Goal: Find specific page/section: Find specific page/section

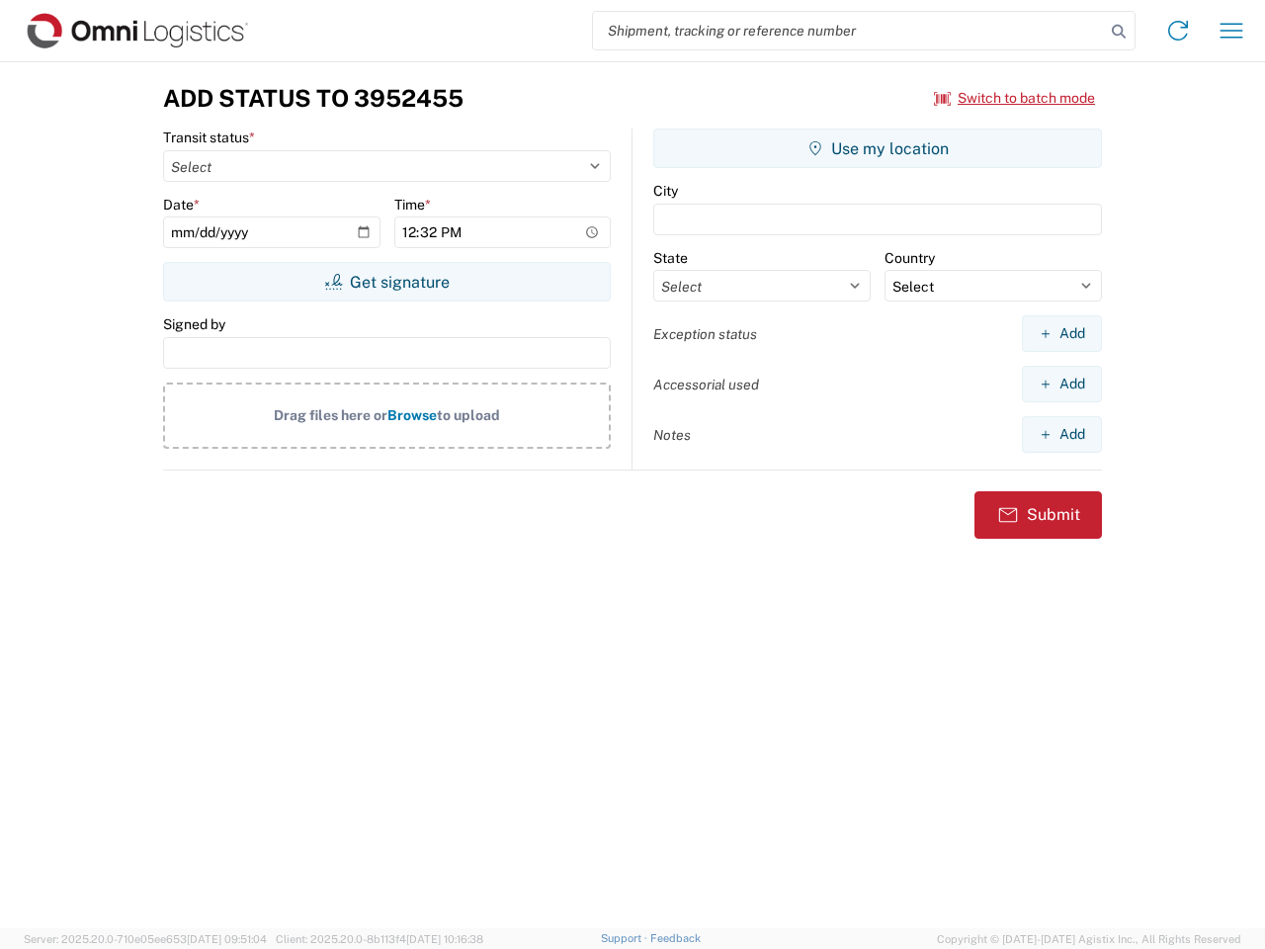
click at [849, 31] on input "search" at bounding box center [849, 31] width 512 height 38
click at [1119, 32] on icon at bounding box center [1119, 32] width 28 height 28
click at [1178, 31] on icon at bounding box center [1178, 31] width 32 height 32
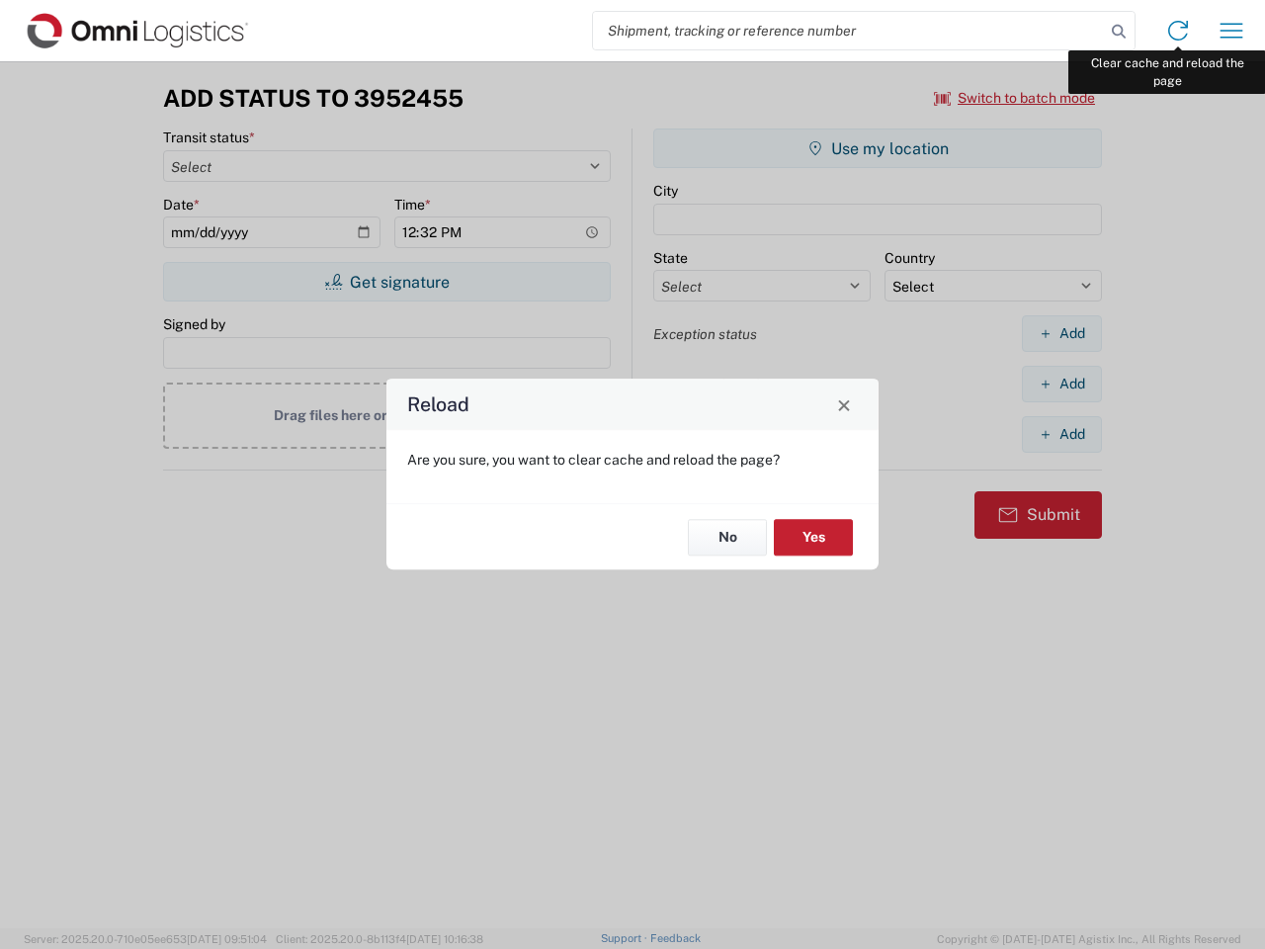
click at [1231, 31] on div "Reload Are you sure, you want to clear cache and reload the page? No Yes" at bounding box center [632, 474] width 1265 height 949
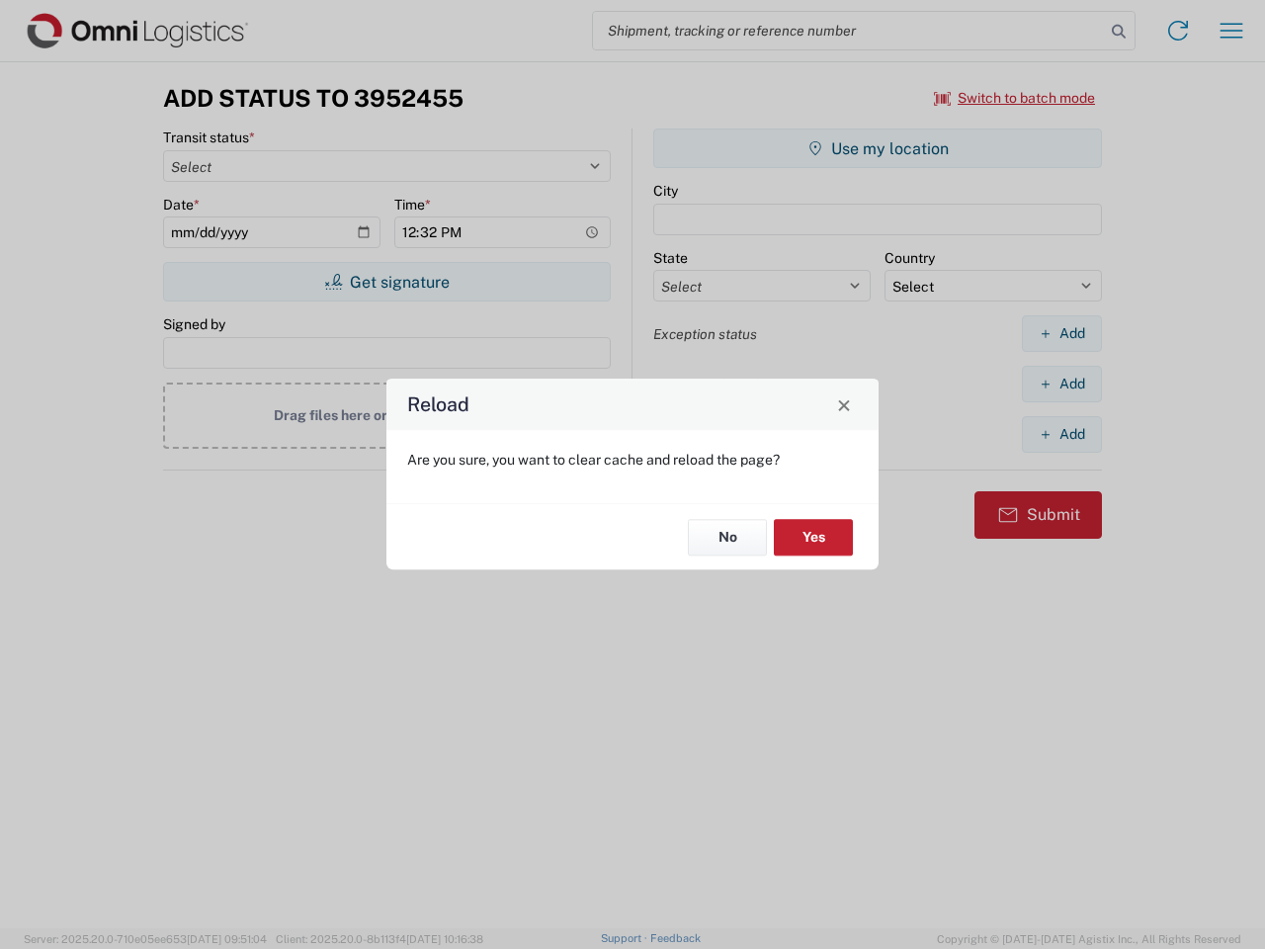
click at [1015, 98] on div "Reload Are you sure, you want to clear cache and reload the page? No Yes" at bounding box center [632, 474] width 1265 height 949
click at [386, 282] on div "Reload Are you sure, you want to clear cache and reload the page? No Yes" at bounding box center [632, 474] width 1265 height 949
click at [878, 148] on div "Reload Are you sure, you want to clear cache and reload the page? No Yes" at bounding box center [632, 474] width 1265 height 949
click at [1061, 333] on div "Reload Are you sure, you want to clear cache and reload the page? No Yes" at bounding box center [632, 474] width 1265 height 949
click at [1061, 383] on div "Reload Are you sure, you want to clear cache and reload the page? No Yes" at bounding box center [632, 474] width 1265 height 949
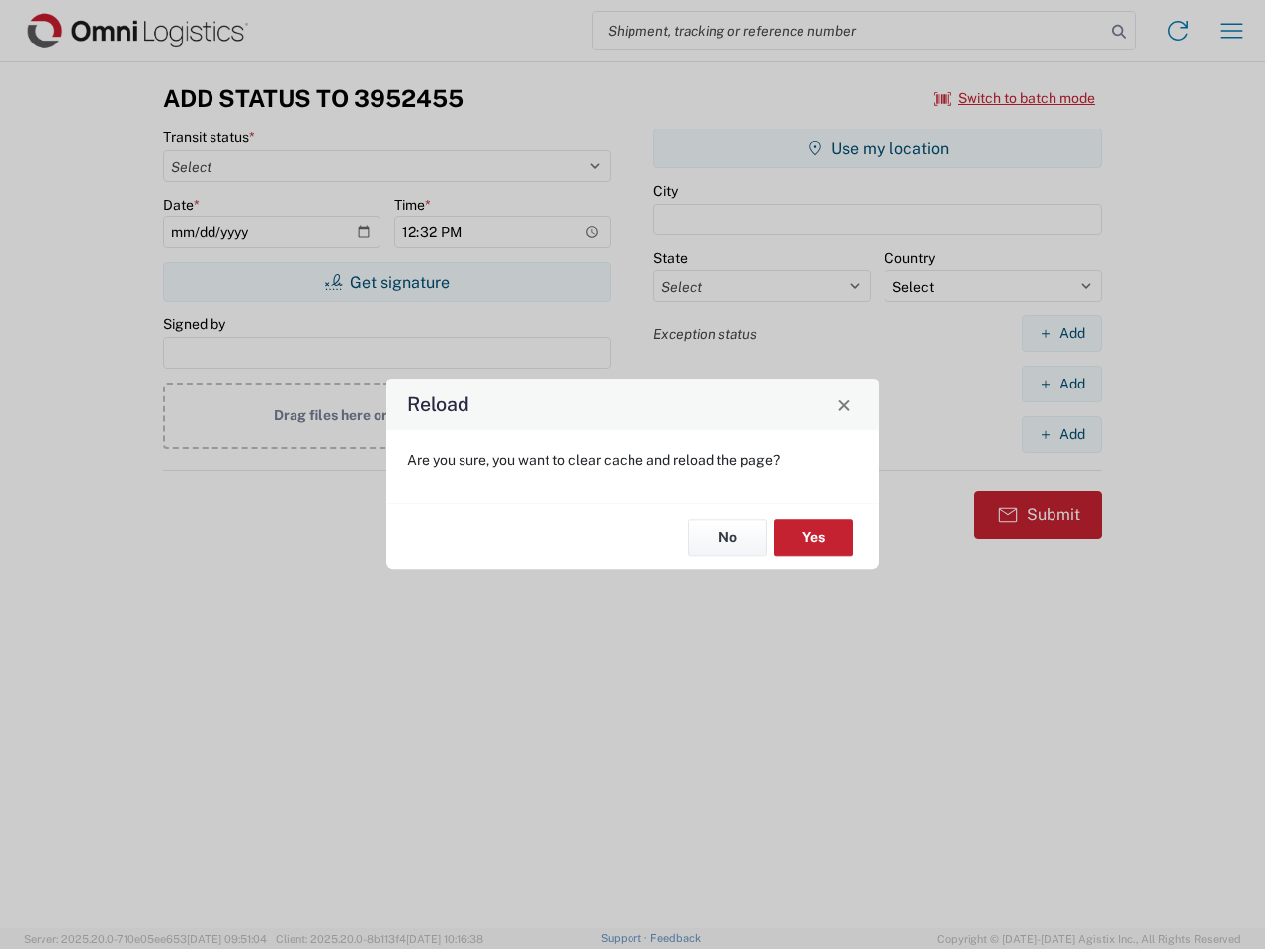
click at [1061, 434] on div "Reload Are you sure, you want to clear cache and reload the page? No Yes" at bounding box center [632, 474] width 1265 height 949
